Goal: Task Accomplishment & Management: Complete application form

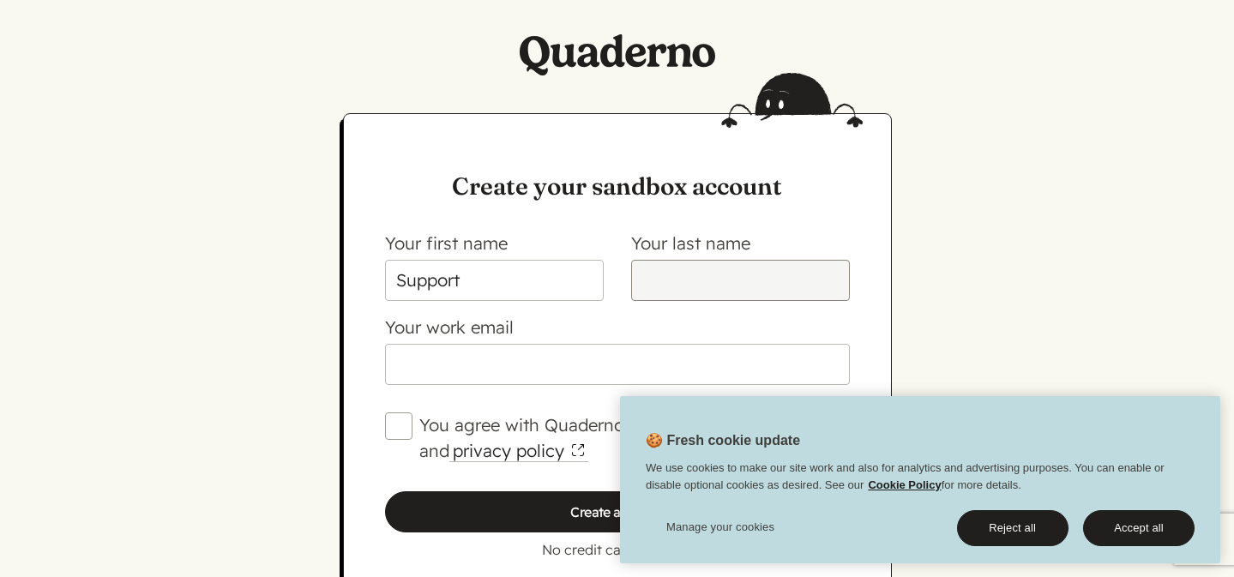
type input "Support"
click at [660, 277] on input "Your last name" at bounding box center [740, 280] width 219 height 41
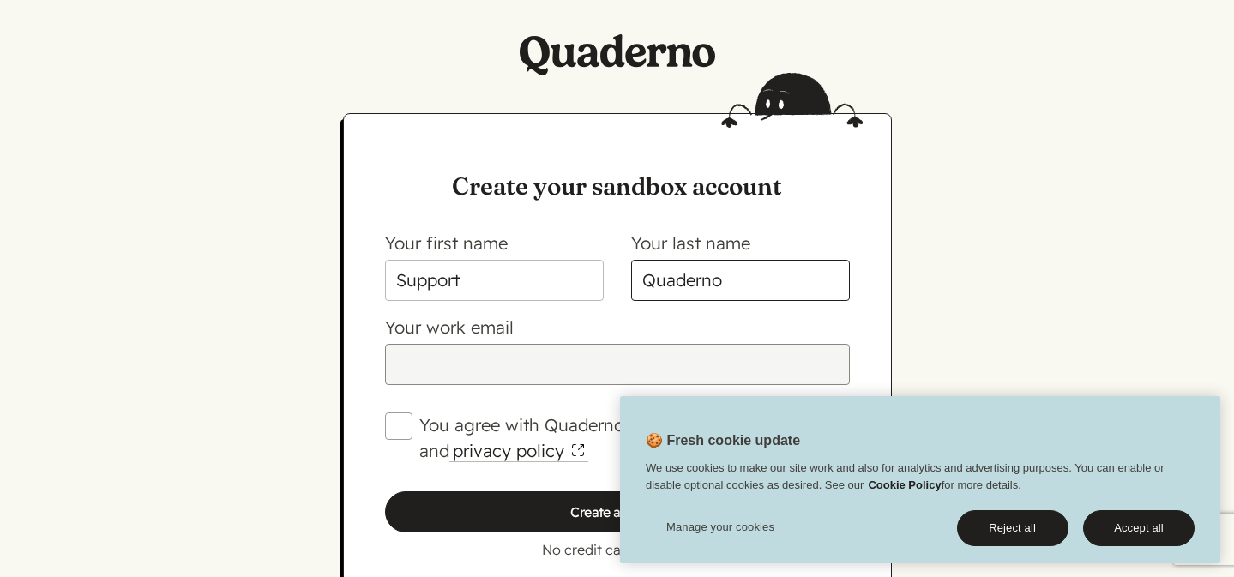
type input "Quaderno"
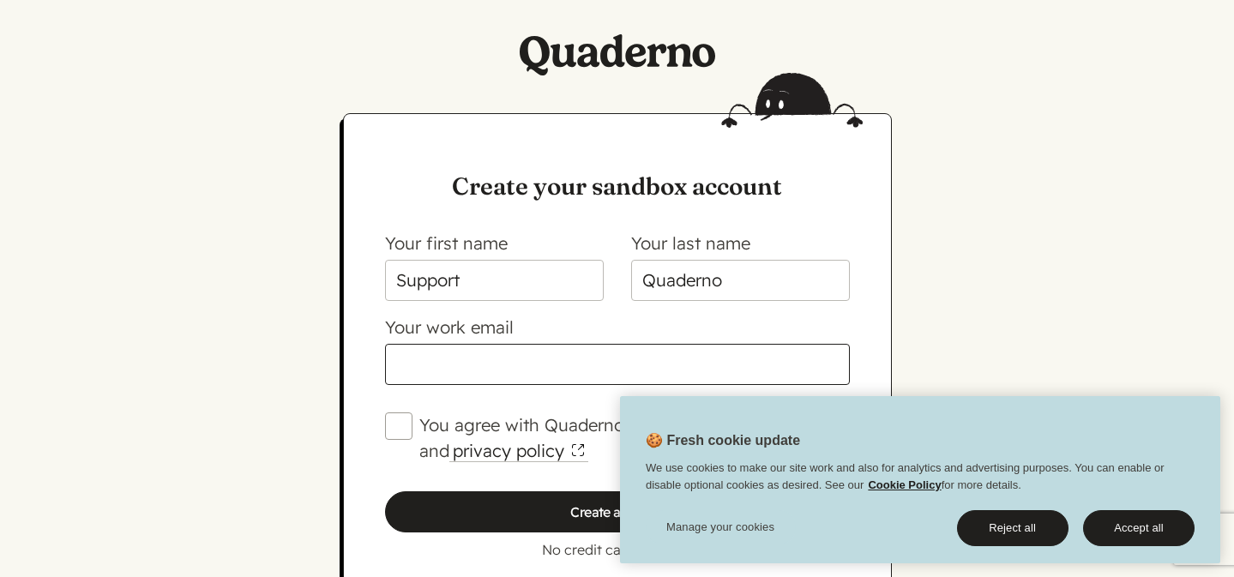
click at [420, 365] on input "Your work email" at bounding box center [617, 364] width 465 height 41
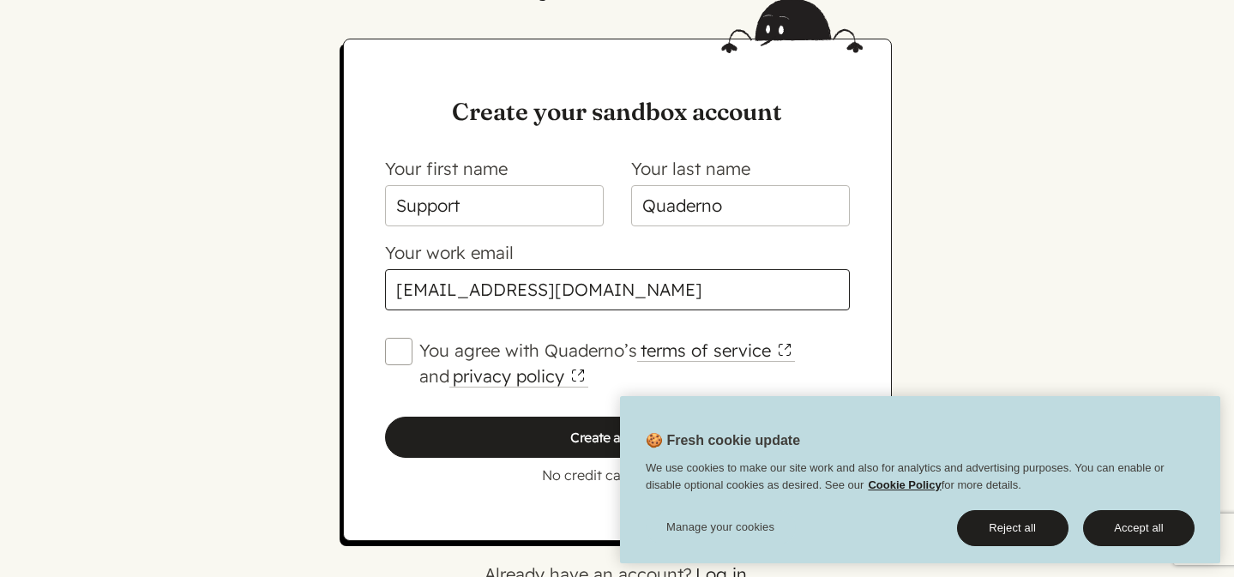
scroll to position [119, 0]
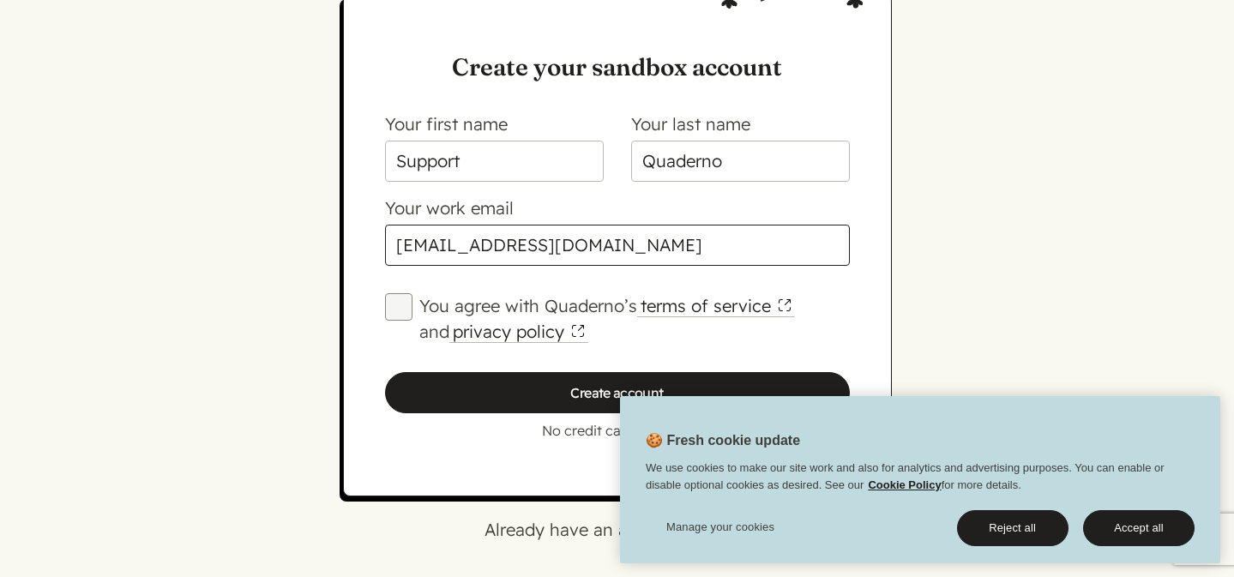
type input "[EMAIL_ADDRESS][DOMAIN_NAME]"
click at [402, 306] on input "You agree with Quaderno’s terms of service and privacy policy" at bounding box center [398, 306] width 27 height 27
checkbox input "true"
click at [1126, 533] on button "Accept all" at bounding box center [1138, 528] width 111 height 36
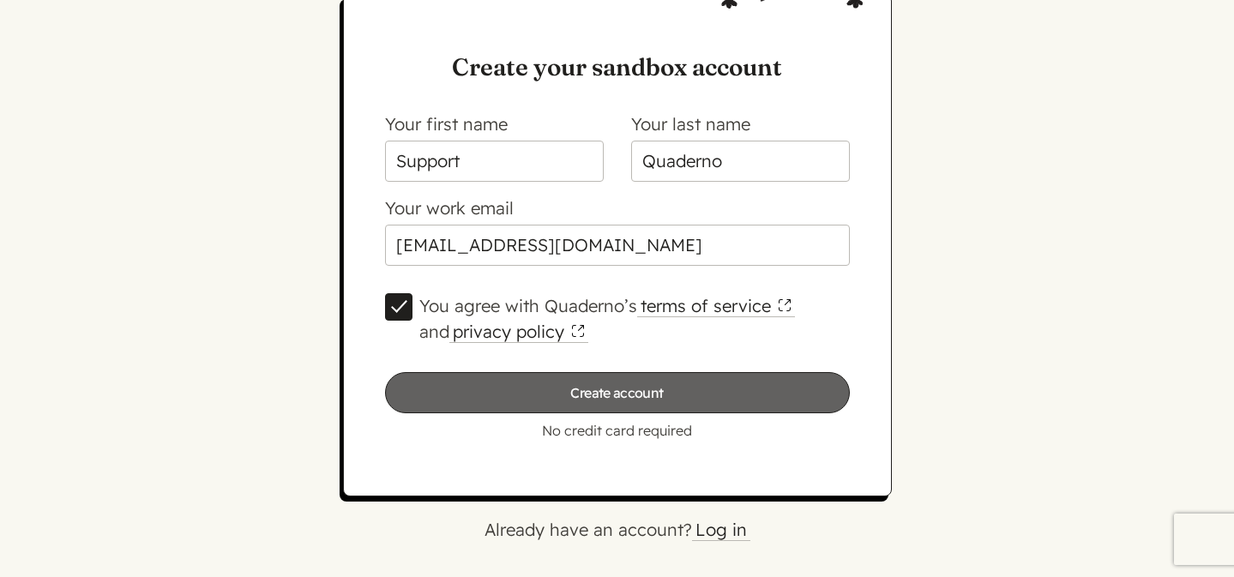
click at [593, 398] on input "Create account" at bounding box center [617, 392] width 465 height 41
type input "Please wait…"
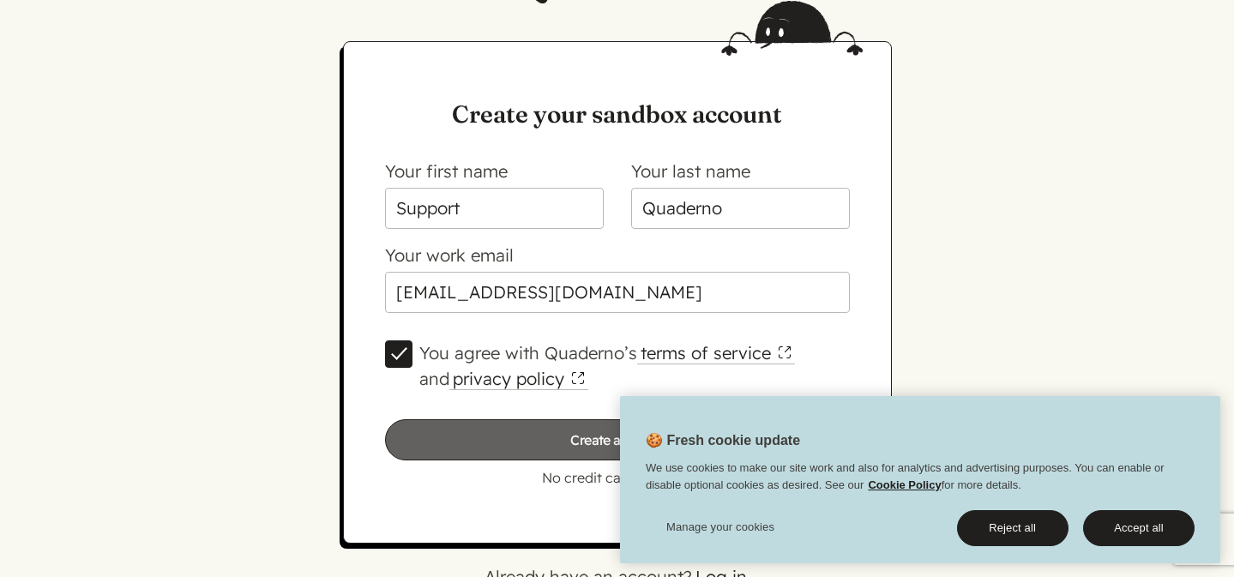
scroll to position [119, 0]
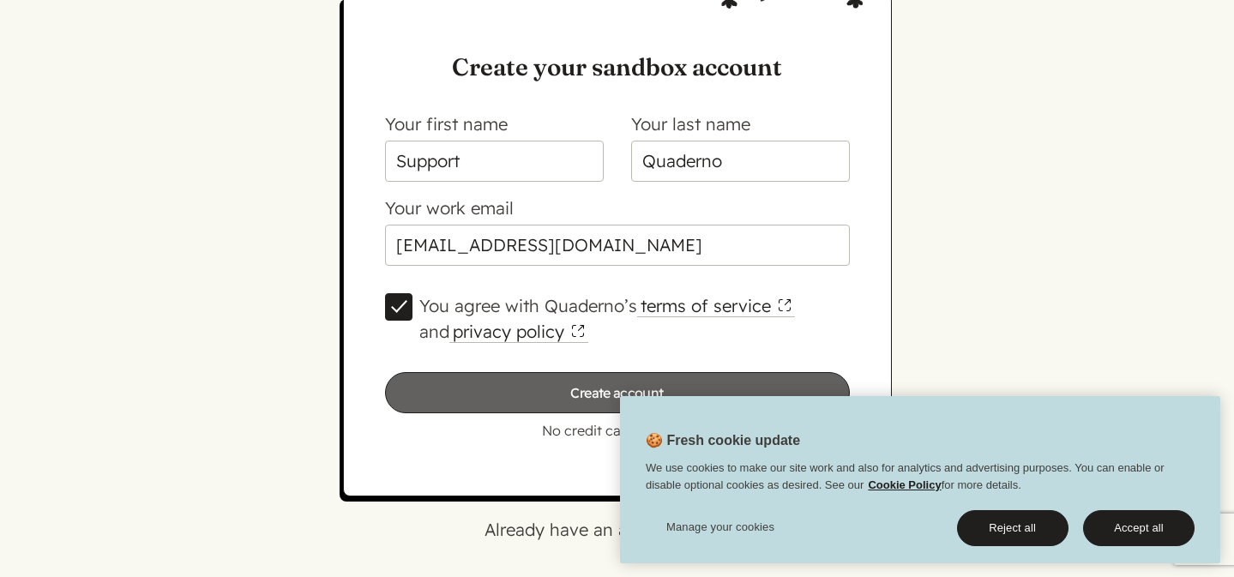
click at [479, 381] on input "Create account" at bounding box center [617, 392] width 465 height 41
type input "Please wait…"
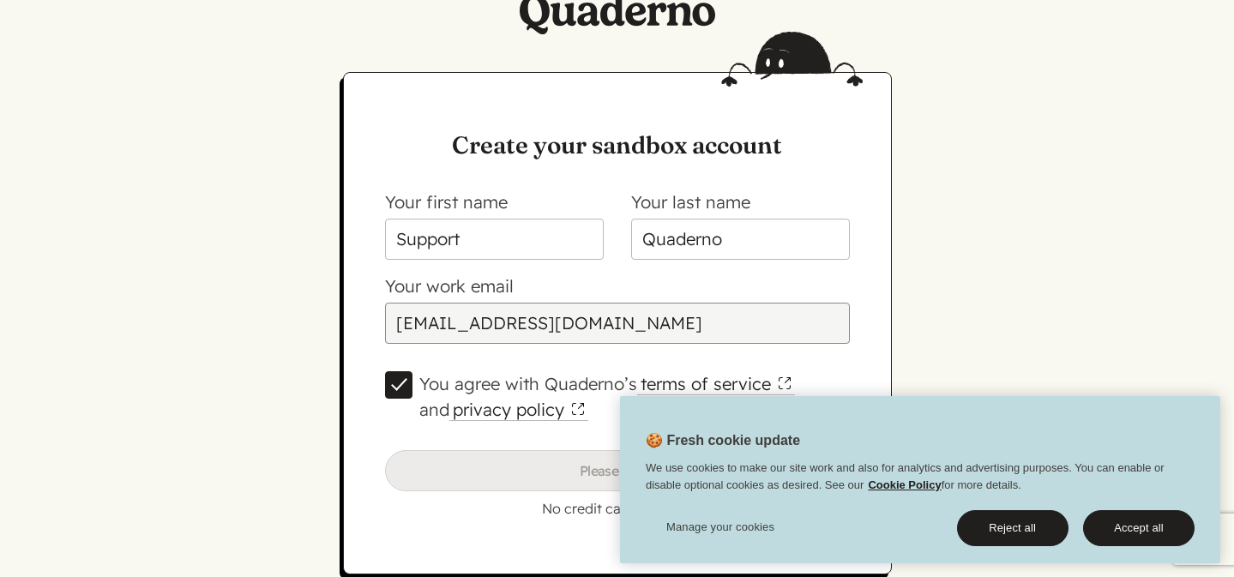
scroll to position [0, 0]
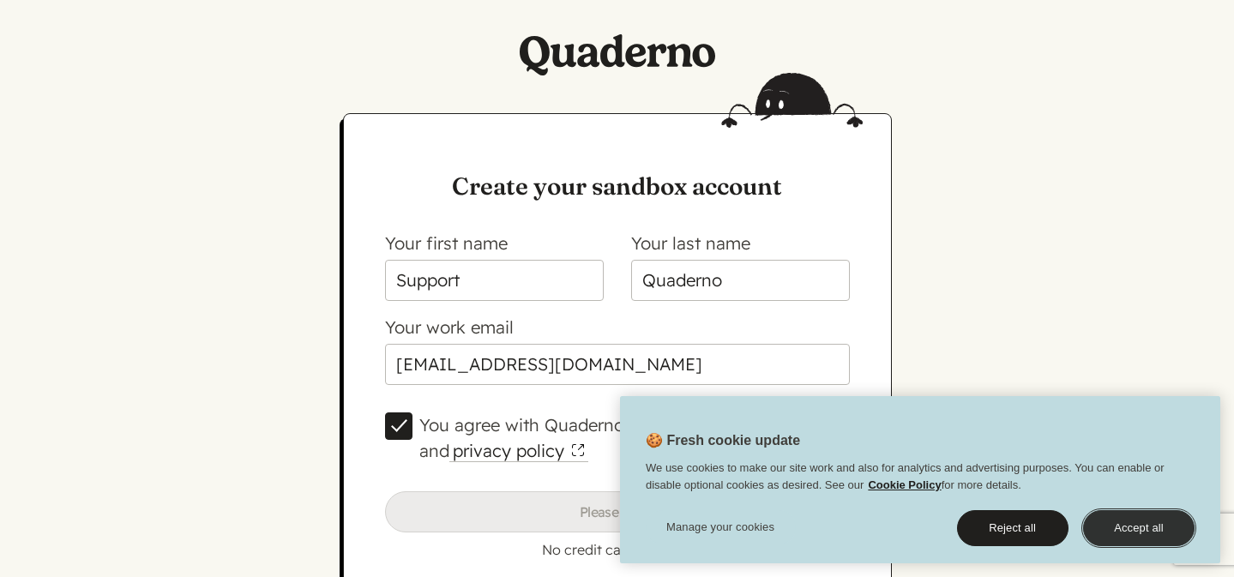
click at [1145, 533] on button "Accept all" at bounding box center [1138, 528] width 111 height 36
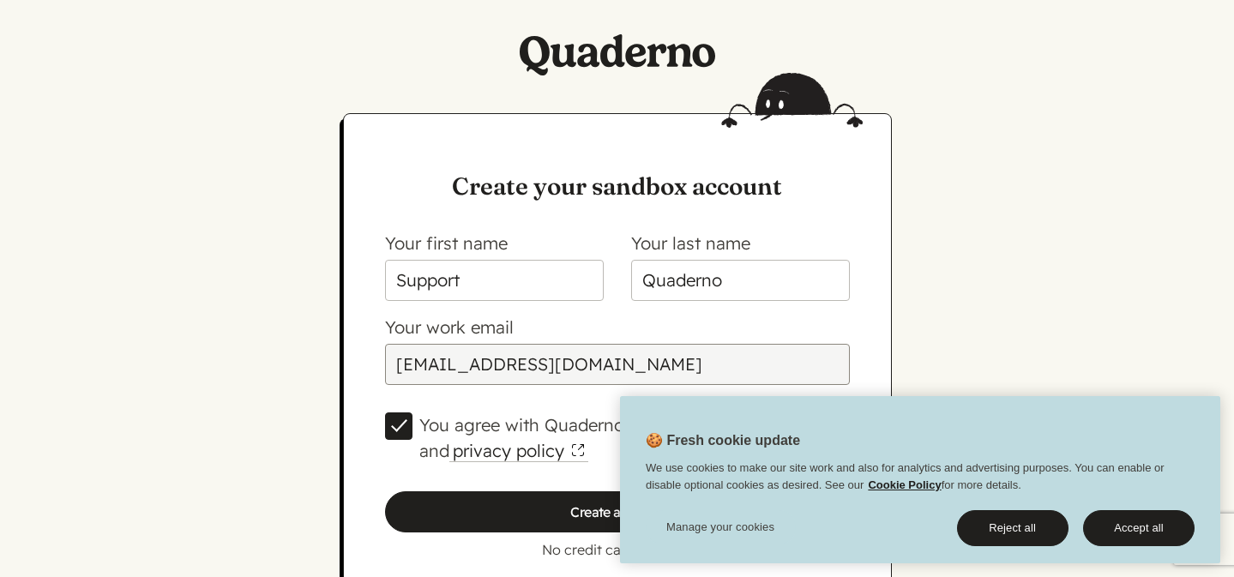
scroll to position [119, 0]
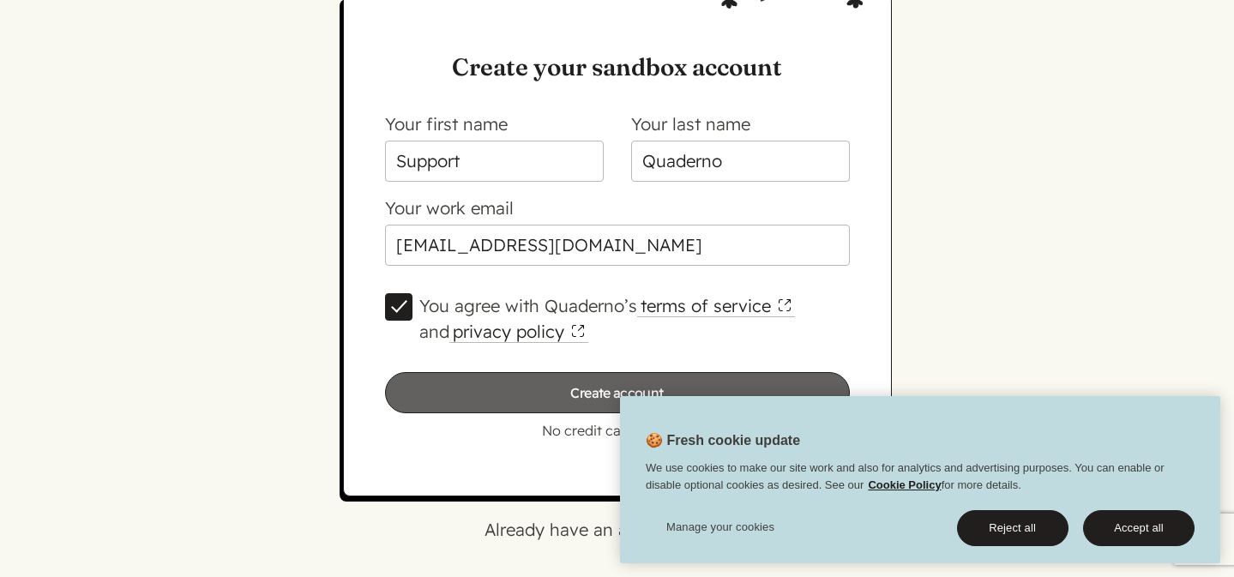
type input "elodie+support@quaderno.io"
click at [531, 385] on input "Create account" at bounding box center [617, 392] width 465 height 41
type input "Please wait…"
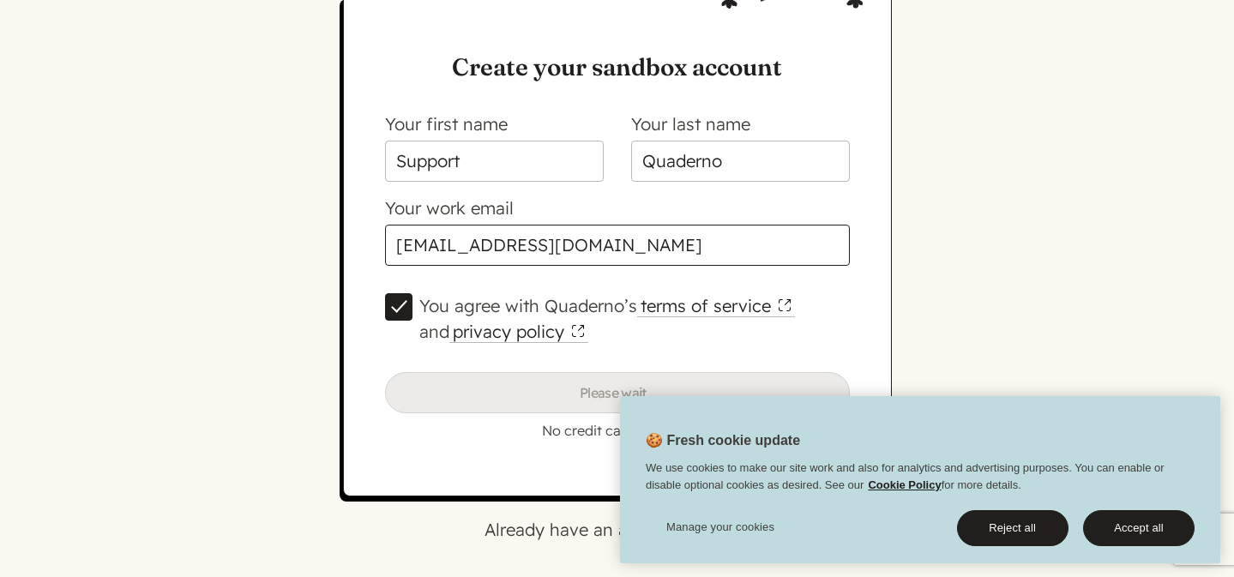
click at [426, 249] on input "elodie+support@quaderno.io" at bounding box center [617, 245] width 465 height 41
